Goal: Find specific page/section: Find specific page/section

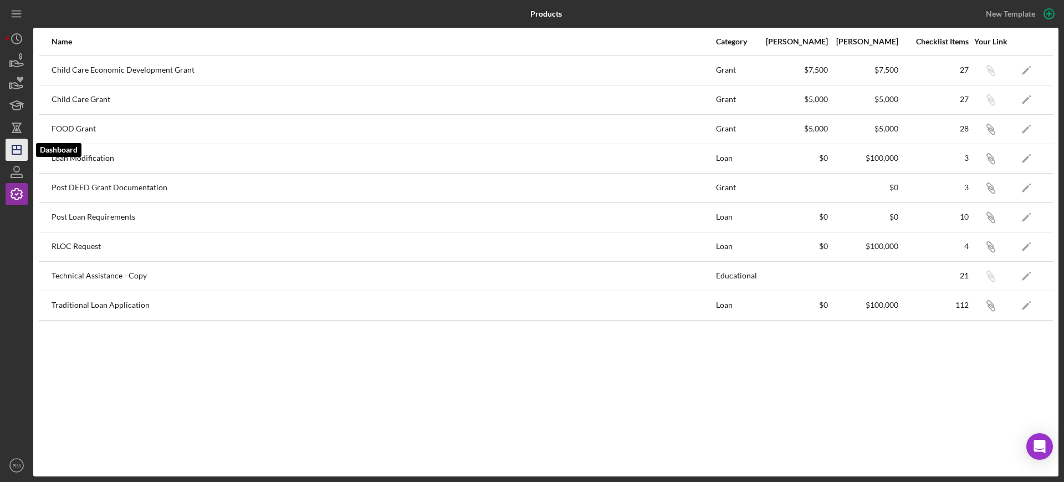
click at [22, 145] on icon "Icon/Dashboard" at bounding box center [17, 150] width 28 height 28
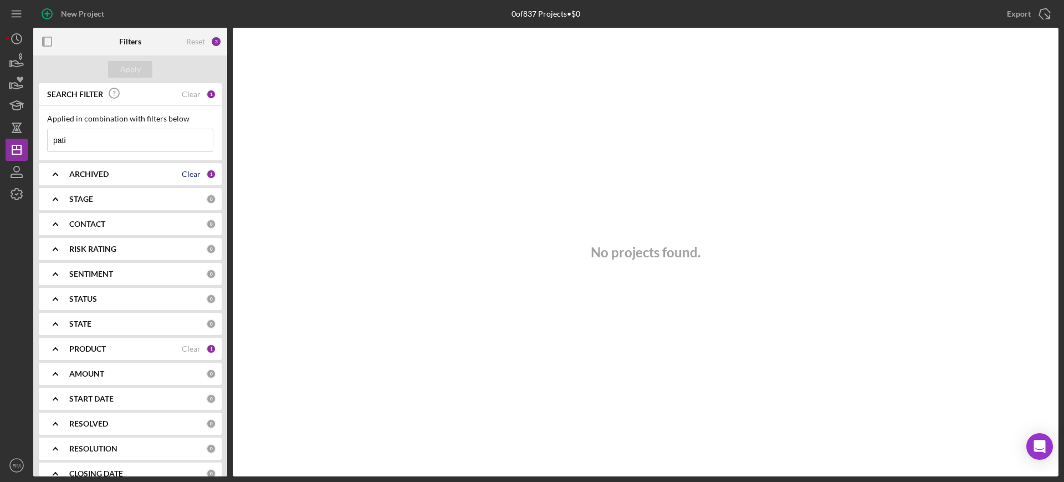
click at [182, 170] on div "Clear" at bounding box center [191, 174] width 19 height 9
click at [191, 91] on div "Clear" at bounding box center [191, 94] width 19 height 9
click at [187, 347] on div "Clear" at bounding box center [191, 348] width 19 height 9
click at [135, 62] on div "Apply" at bounding box center [130, 69] width 21 height 17
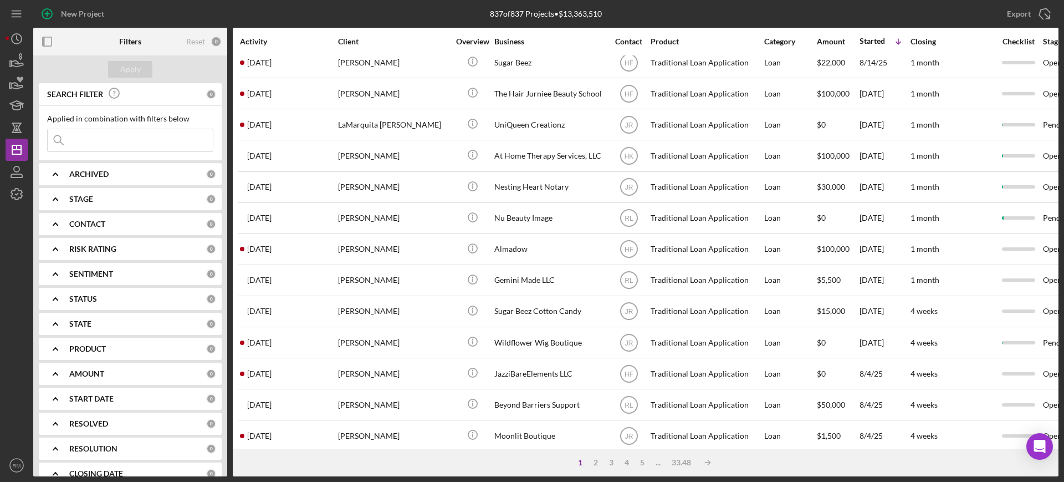
scroll to position [401, 0]
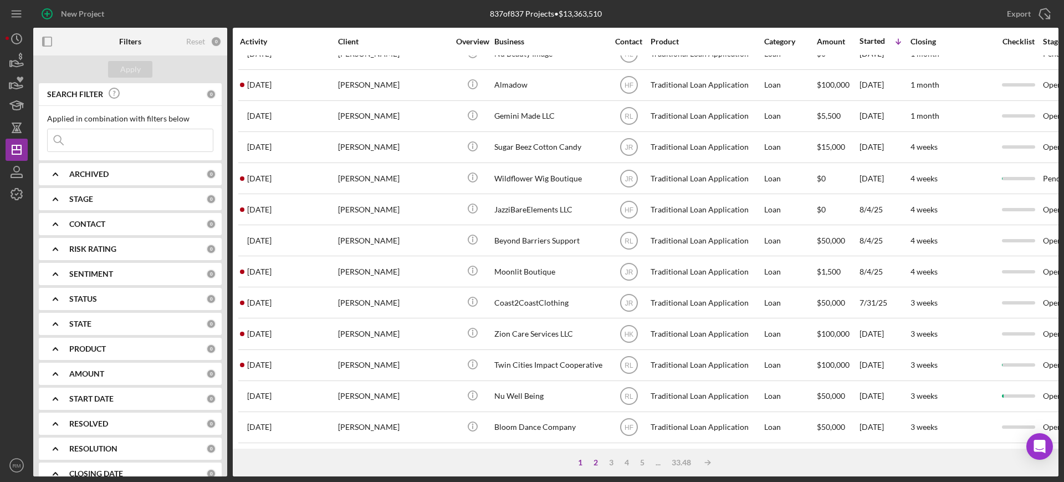
click at [596, 463] on div "2" at bounding box center [596, 462] width 16 height 9
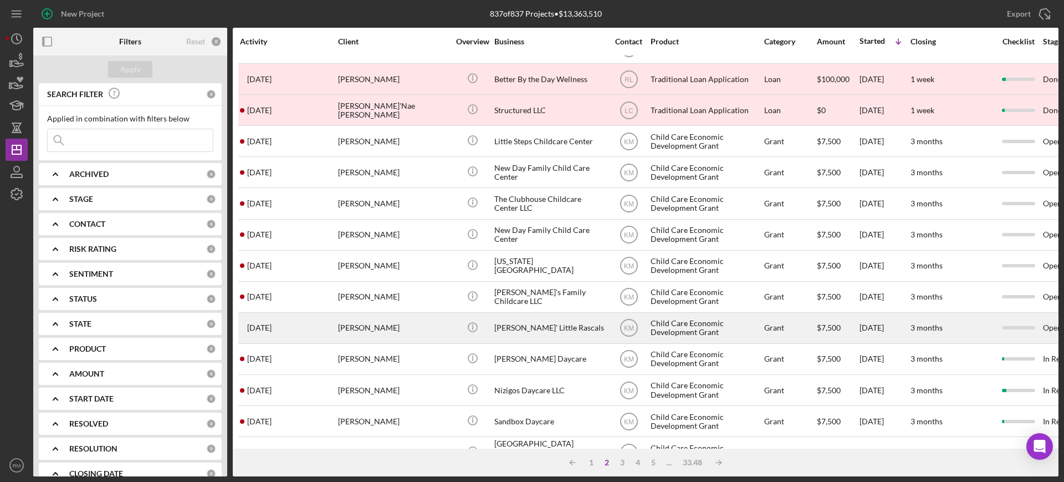
scroll to position [198, 0]
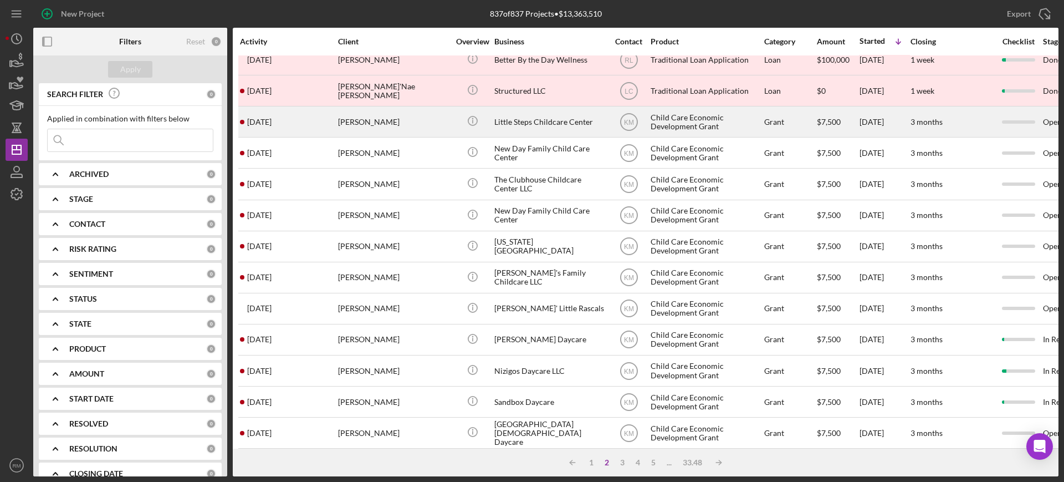
click at [538, 118] on div "Little Steps Childcare Center" at bounding box center [549, 121] width 111 height 29
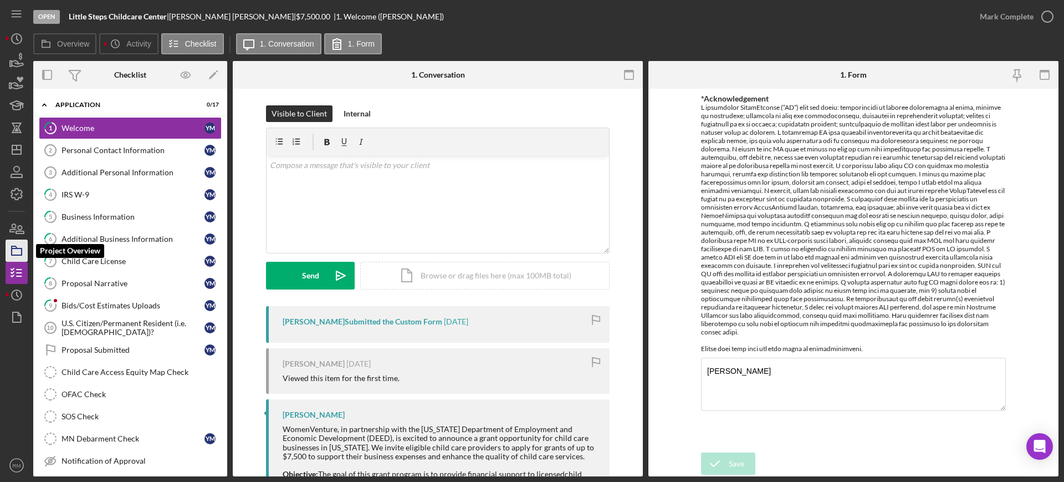
click at [15, 248] on polygon "button" at bounding box center [15, 247] width 6 height 2
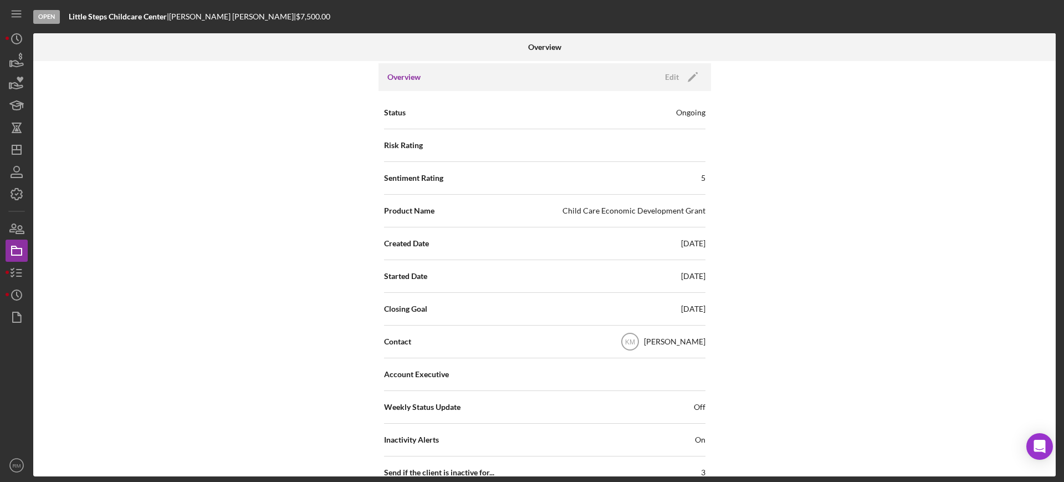
scroll to position [105, 0]
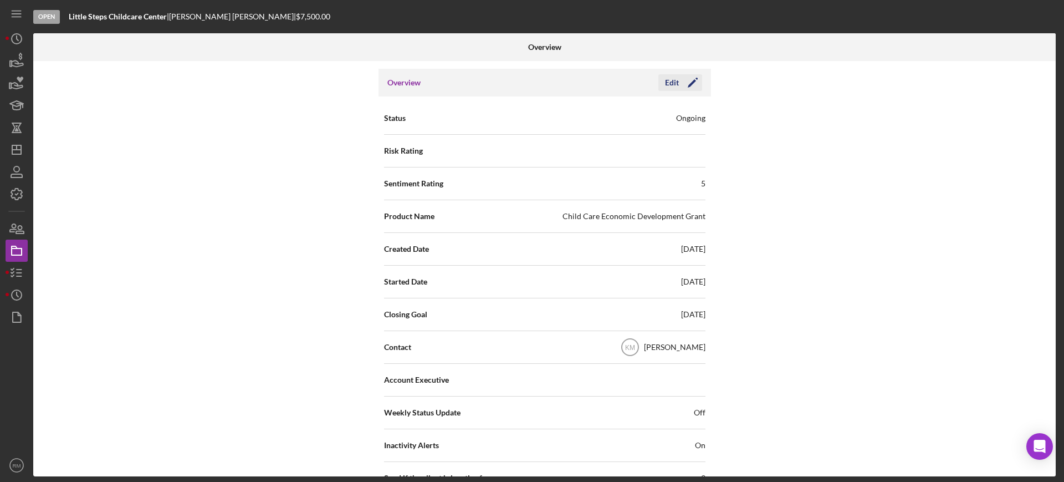
click at [684, 79] on icon "Icon/Edit" at bounding box center [693, 83] width 28 height 28
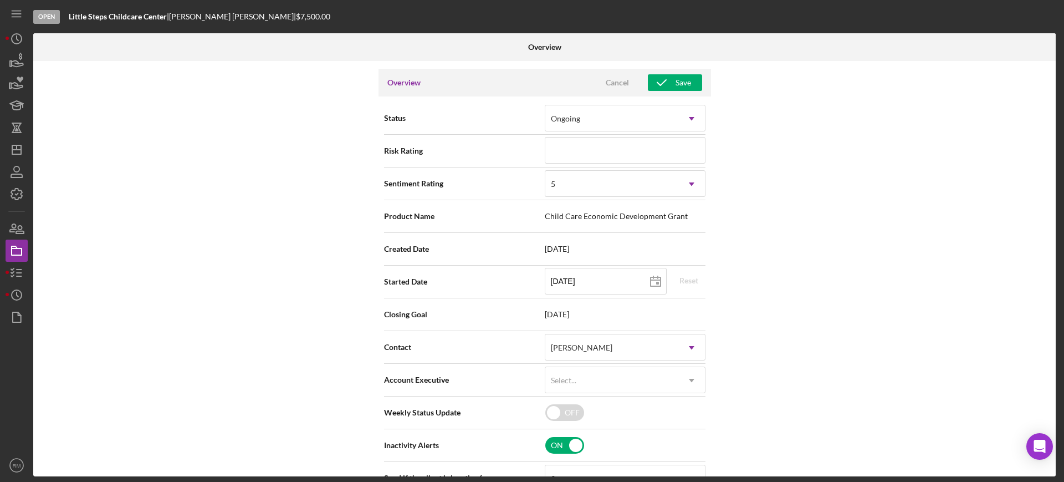
scroll to position [118, 0]
